Goal: Check status: Check status

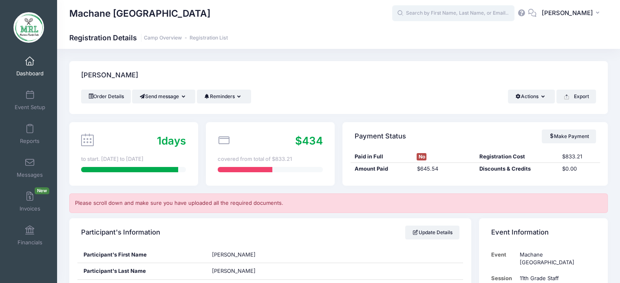
click at [505, 11] on input "text" at bounding box center [453, 13] width 122 height 16
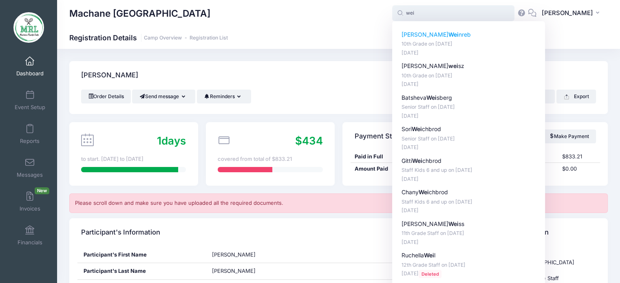
click at [442, 40] on p "10th Grade on Aug-14, 2025" at bounding box center [468, 44] width 134 height 8
type input "Toby Weinreb (10th Grade, Aug-14, 2025)"
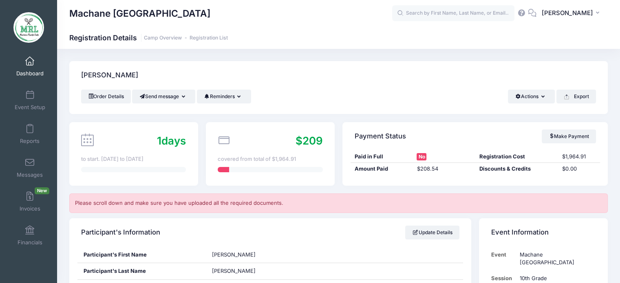
click at [610, 0] on html "Processing Request Please wait... Processing Request Please wait... Processing …" at bounding box center [310, 141] width 620 height 283
click at [36, 65] on link "Dashboard" at bounding box center [30, 66] width 39 height 29
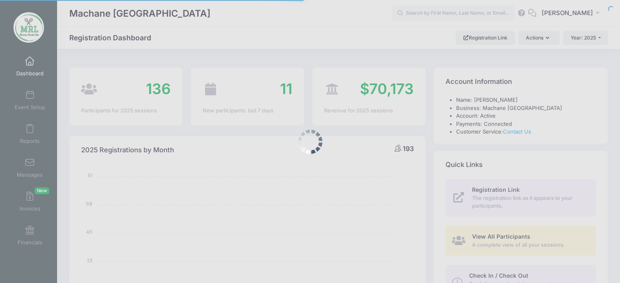
select select
